Goal: Task Accomplishment & Management: Use online tool/utility

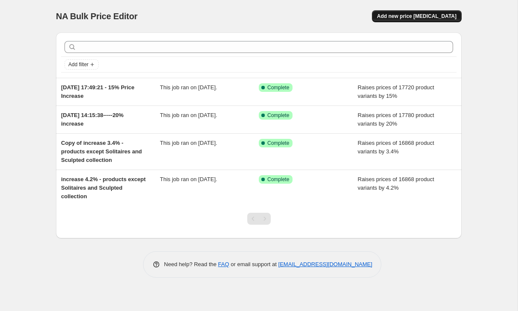
click at [430, 20] on button "Add new price [MEDICAL_DATA]" at bounding box center [417, 16] width 90 height 12
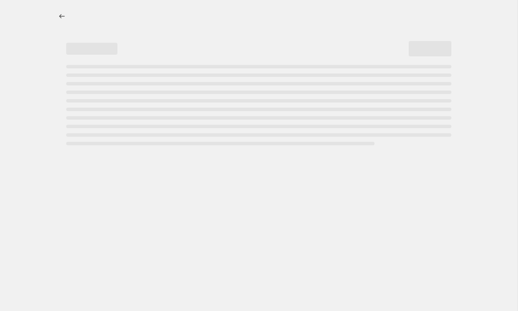
select select "percentage"
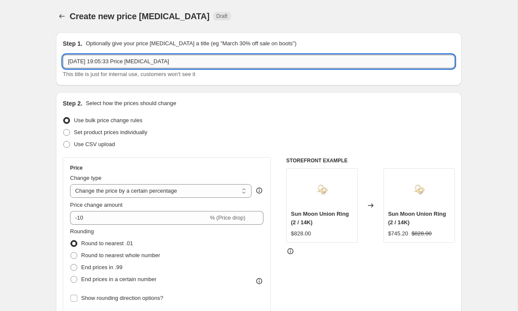
click at [139, 59] on input "[DATE] 19:05:33 Price [MEDICAL_DATA]" at bounding box center [259, 62] width 392 height 14
paste input "Price Change ([DATE]) (1,24,000)"
type input "Price Change ([DATE]) (1,24,000)"
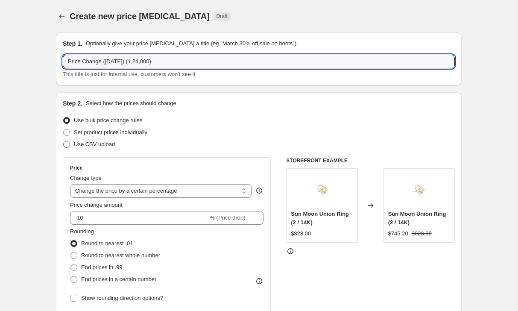
click at [114, 144] on span "Use CSV upload" at bounding box center [94, 144] width 41 height 6
click at [64, 141] on input "Use CSV upload" at bounding box center [63, 141] width 0 height 0
radio input "true"
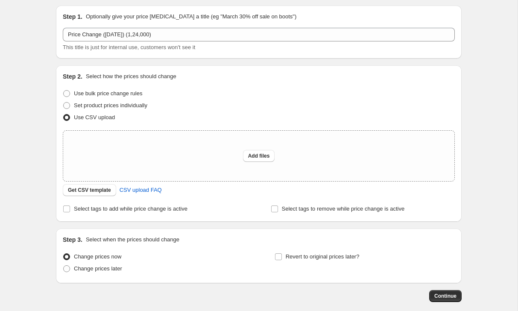
scroll to position [70, 0]
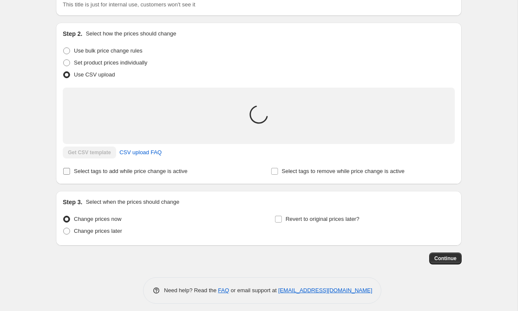
click at [173, 175] on label "Select tags to add while price change is active" at bounding box center [125, 171] width 125 height 12
click at [70, 175] on input "Select tags to add while price change is active" at bounding box center [66, 171] width 7 height 7
checkbox input "true"
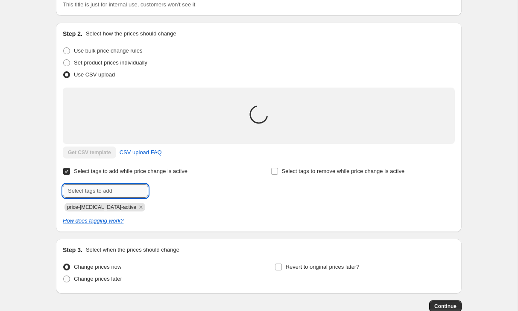
click at [135, 188] on input "text" at bounding box center [105, 191] width 85 height 14
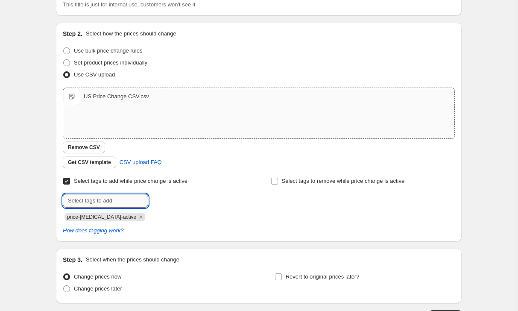
paste input "Price Change ([DATE]) (1,24,000)"
type input "Price Change ([DATE]) (1,24,000)"
click at [174, 198] on span "Price Change..." at bounding box center [185, 200] width 37 height 6
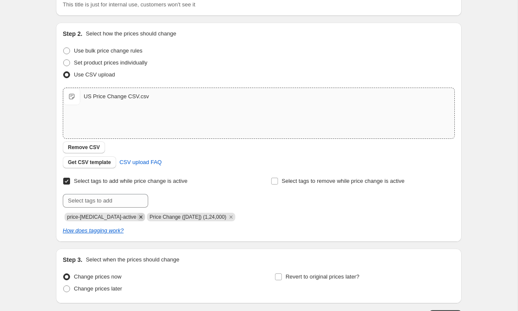
click at [137, 215] on icon "Remove price-change-job-active" at bounding box center [141, 217] width 8 height 8
click at [284, 224] on div "Select tags to add while price change is active Submit Price Change ([DATE]) (1…" at bounding box center [259, 205] width 392 height 60
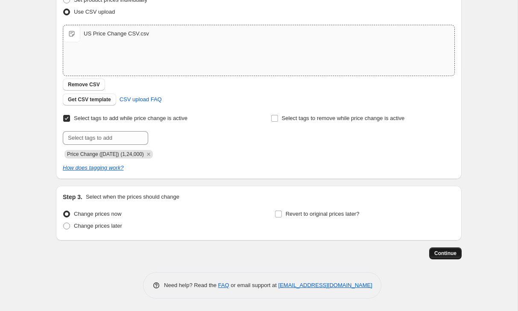
click at [430, 249] on button "Continue" at bounding box center [445, 253] width 32 height 12
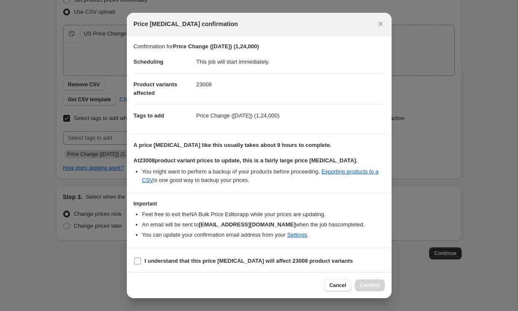
click at [141, 261] on label "I understand that this price [MEDICAL_DATA] will affect 23008 product variants" at bounding box center [243, 261] width 219 height 12
click at [141, 261] on input "I understand that this price [MEDICAL_DATA] will affect 23008 product variants" at bounding box center [137, 260] width 7 height 7
checkbox input "true"
click at [383, 286] on button "Confirm" at bounding box center [370, 285] width 30 height 12
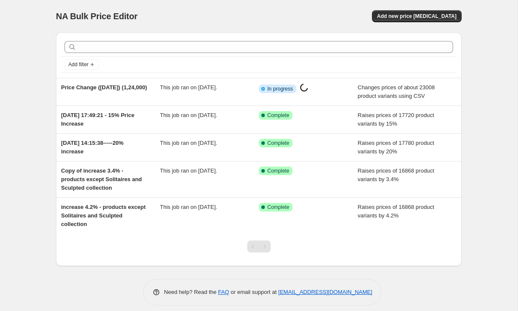
click at [42, 25] on div "NA Bulk Price Editor. This page is ready NA Bulk Price Editor Add new price [ME…" at bounding box center [259, 159] width 518 height 318
